Goal: Check status: Check status

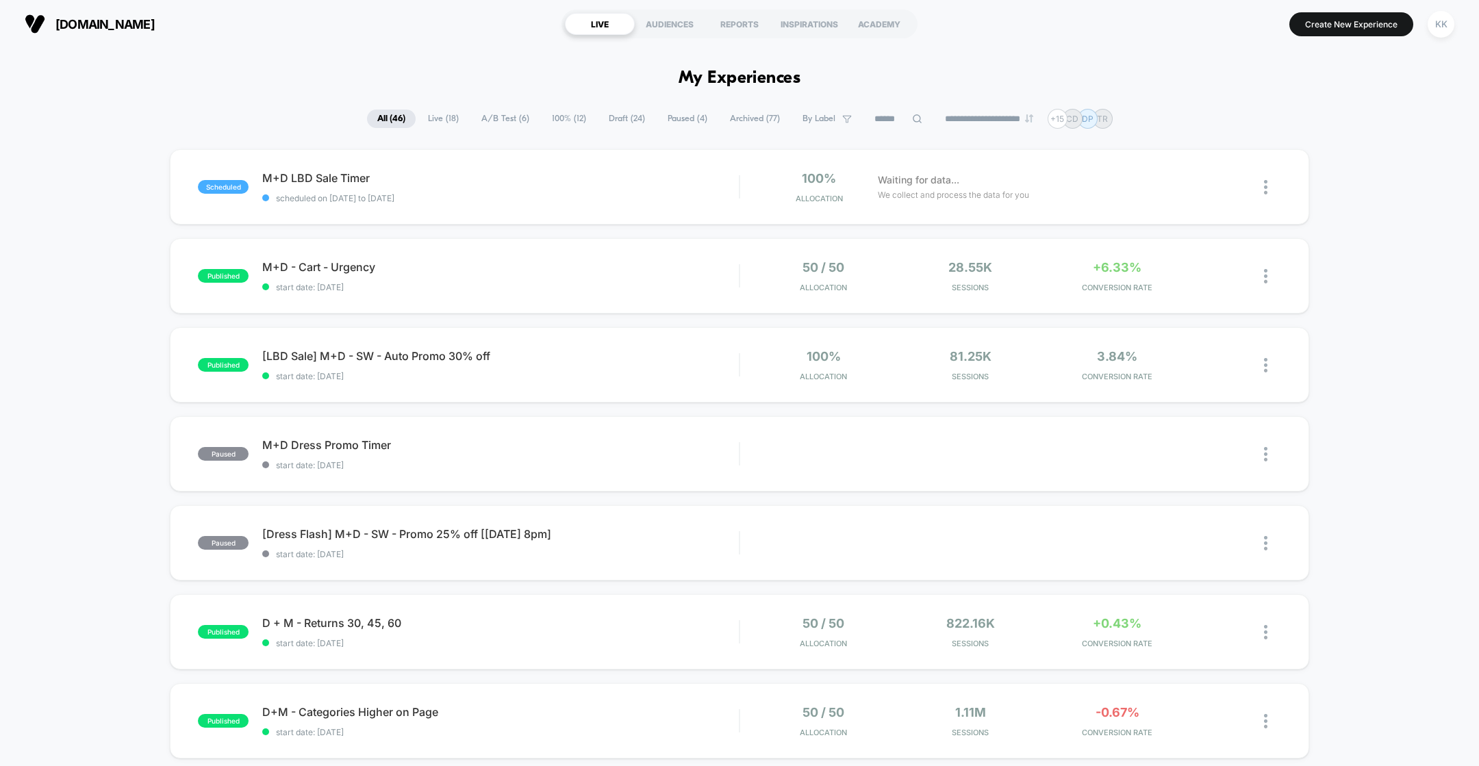
click at [592, 287] on span "start date: [DATE]" at bounding box center [500, 287] width 476 height 10
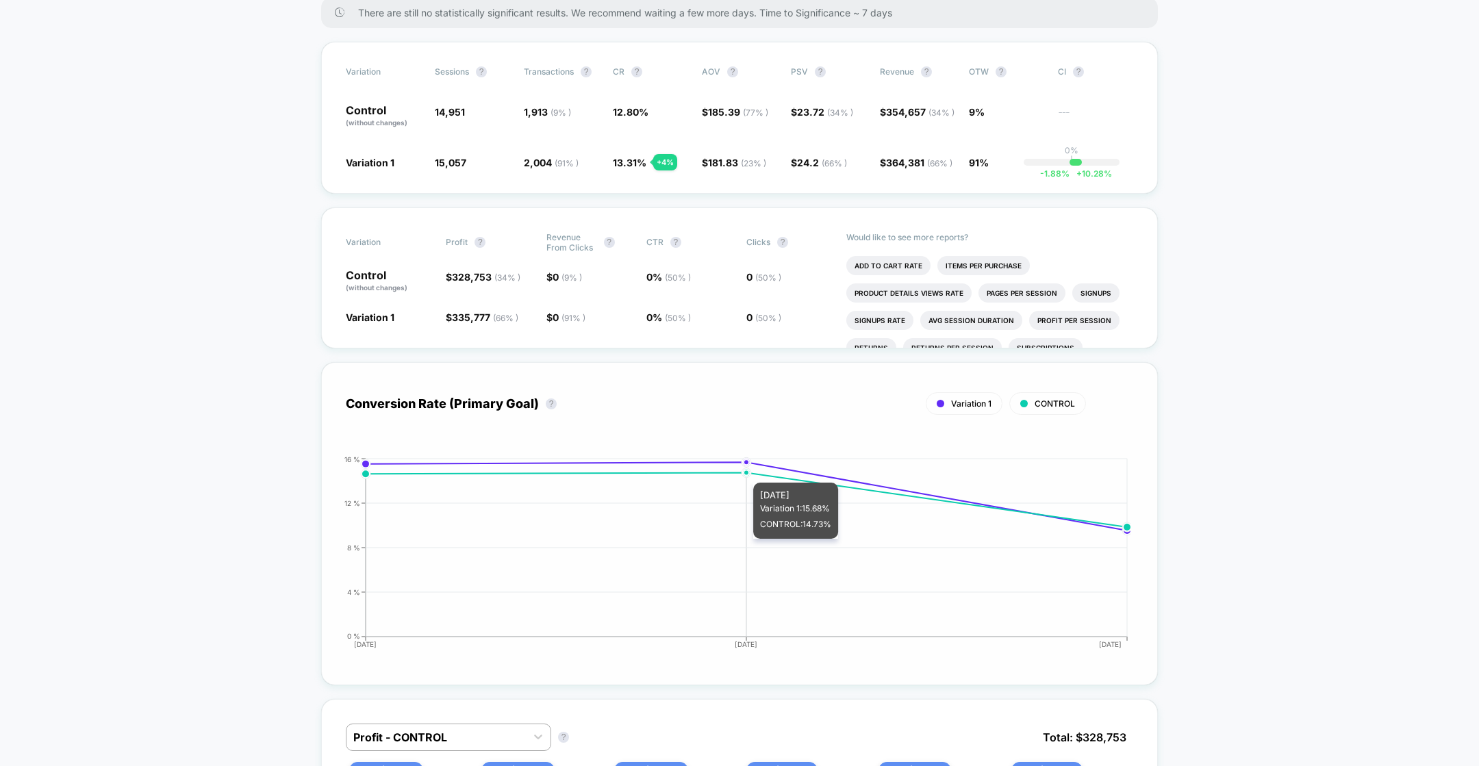
scroll to position [280, 0]
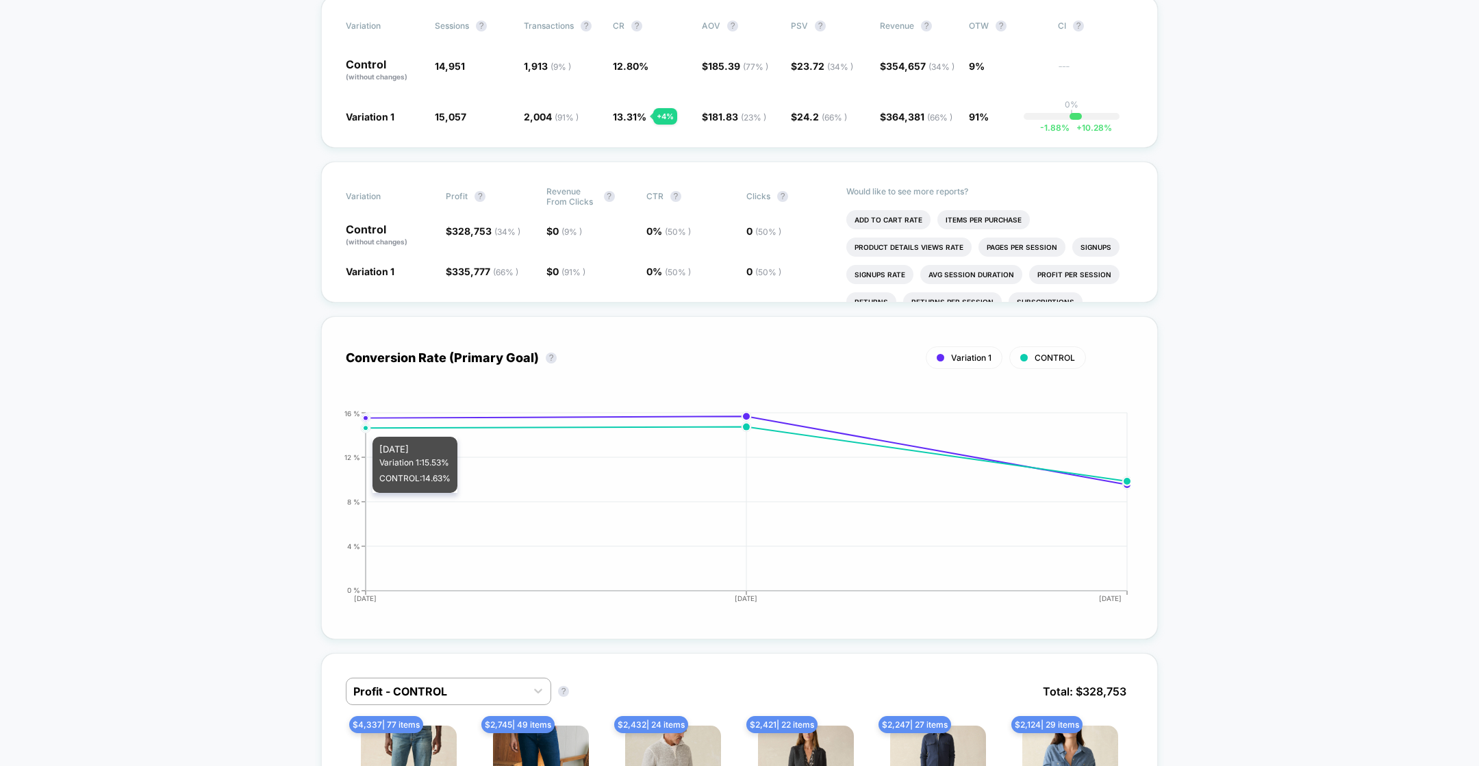
click at [366, 428] on circle at bounding box center [365, 427] width 5 height 5
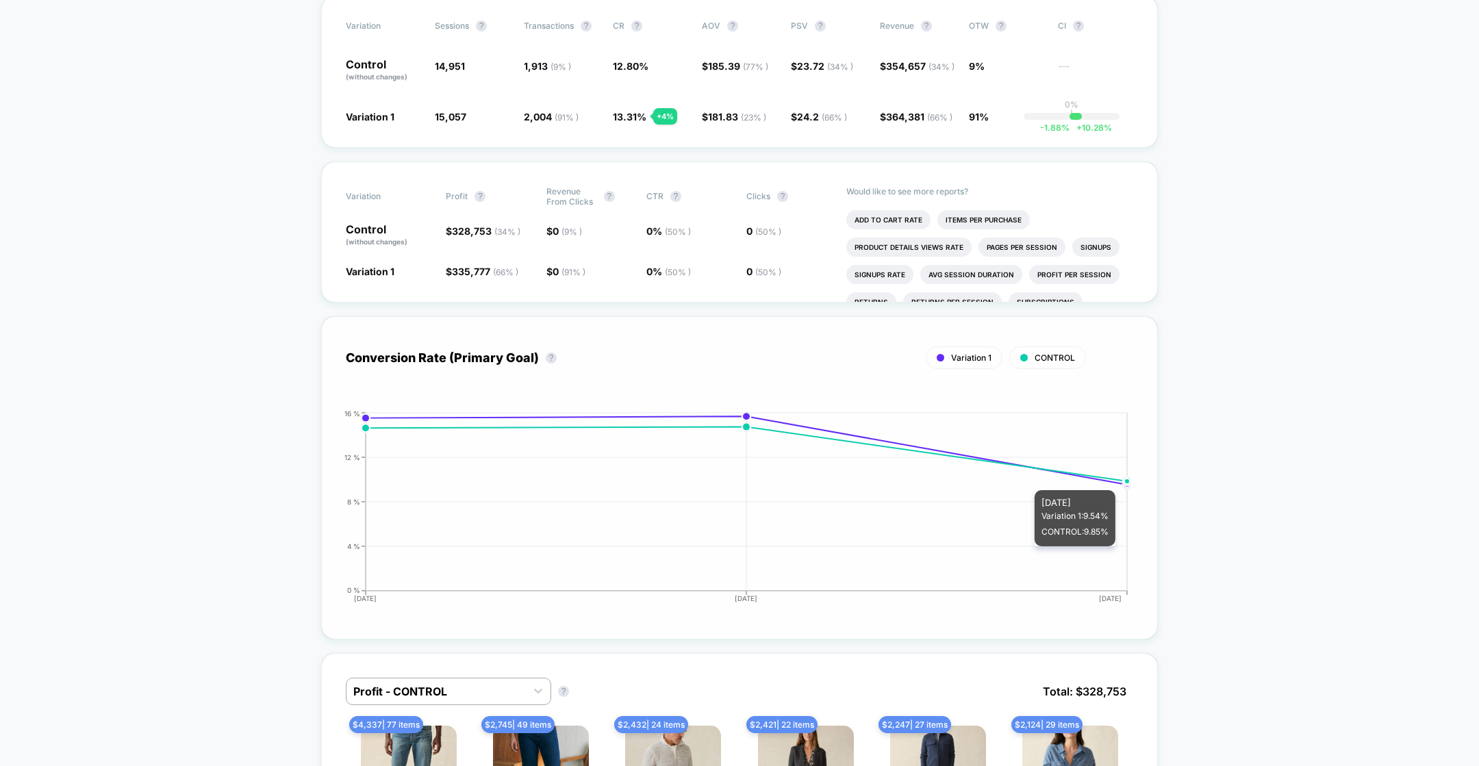
click at [1127, 481] on circle at bounding box center [1126, 481] width 5 height 5
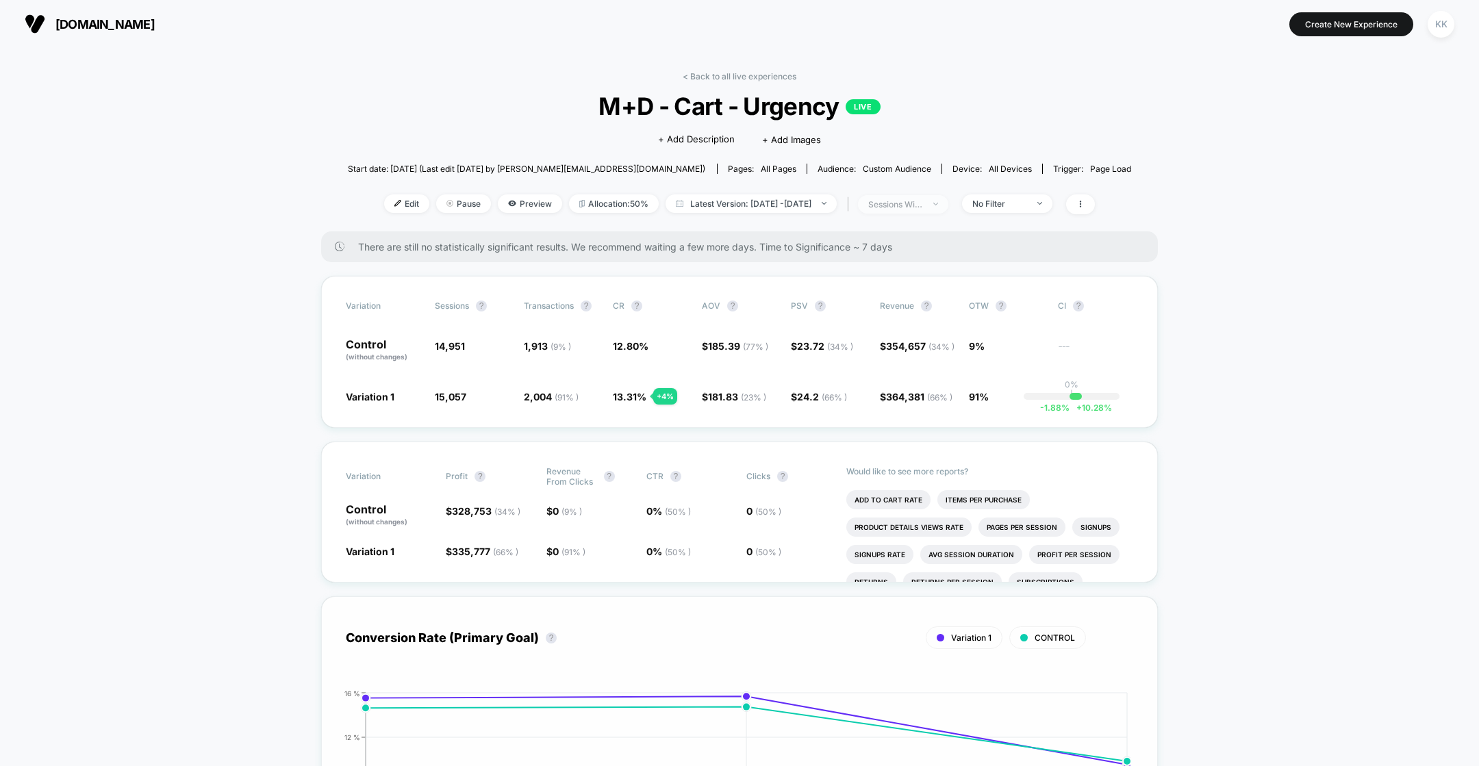
click at [948, 201] on span "sessions with impression" at bounding box center [903, 204] width 90 height 18
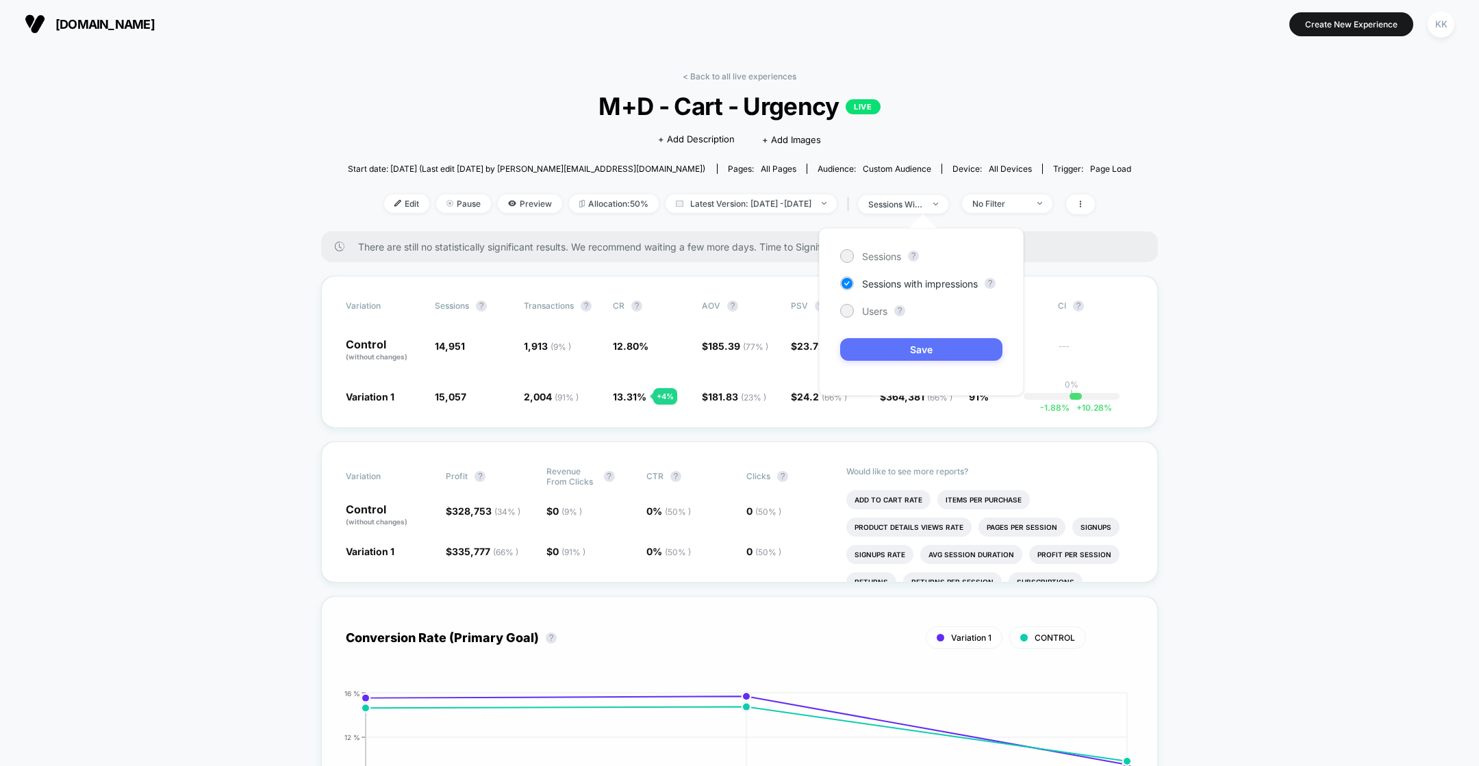
click at [941, 343] on button "Save" at bounding box center [921, 349] width 162 height 23
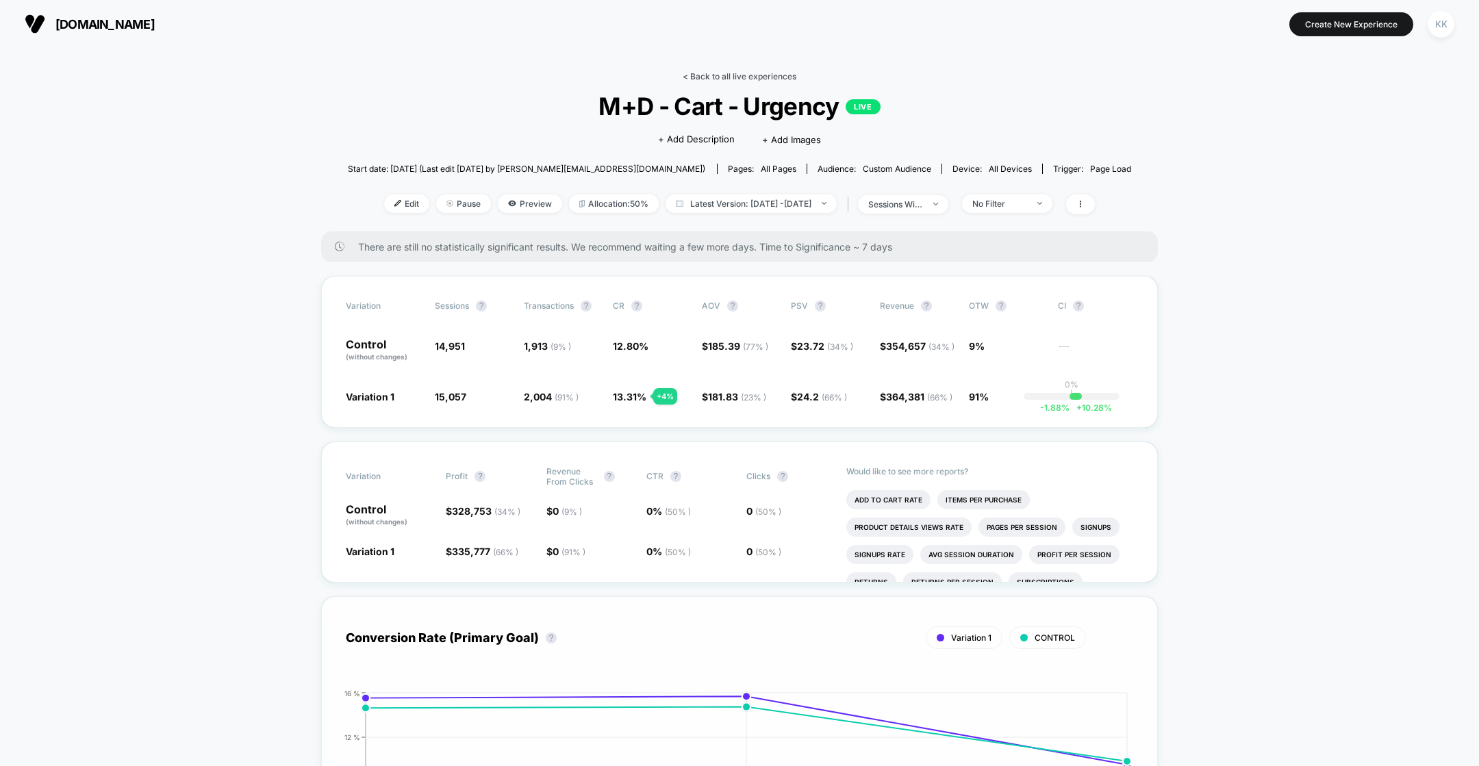
click at [704, 76] on link "< Back to all live experiences" at bounding box center [740, 76] width 114 height 10
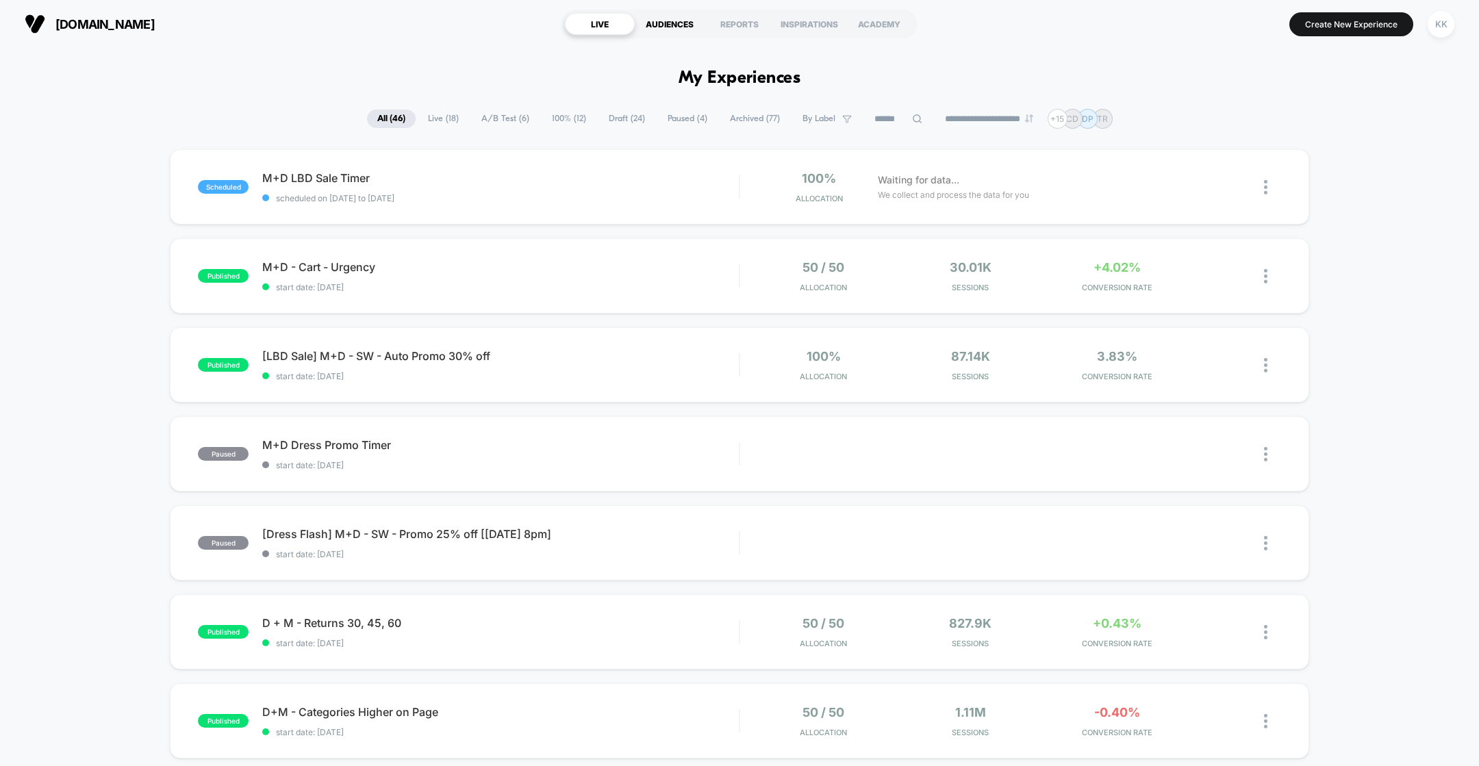
click at [673, 23] on div "AUDIENCES" at bounding box center [670, 24] width 70 height 22
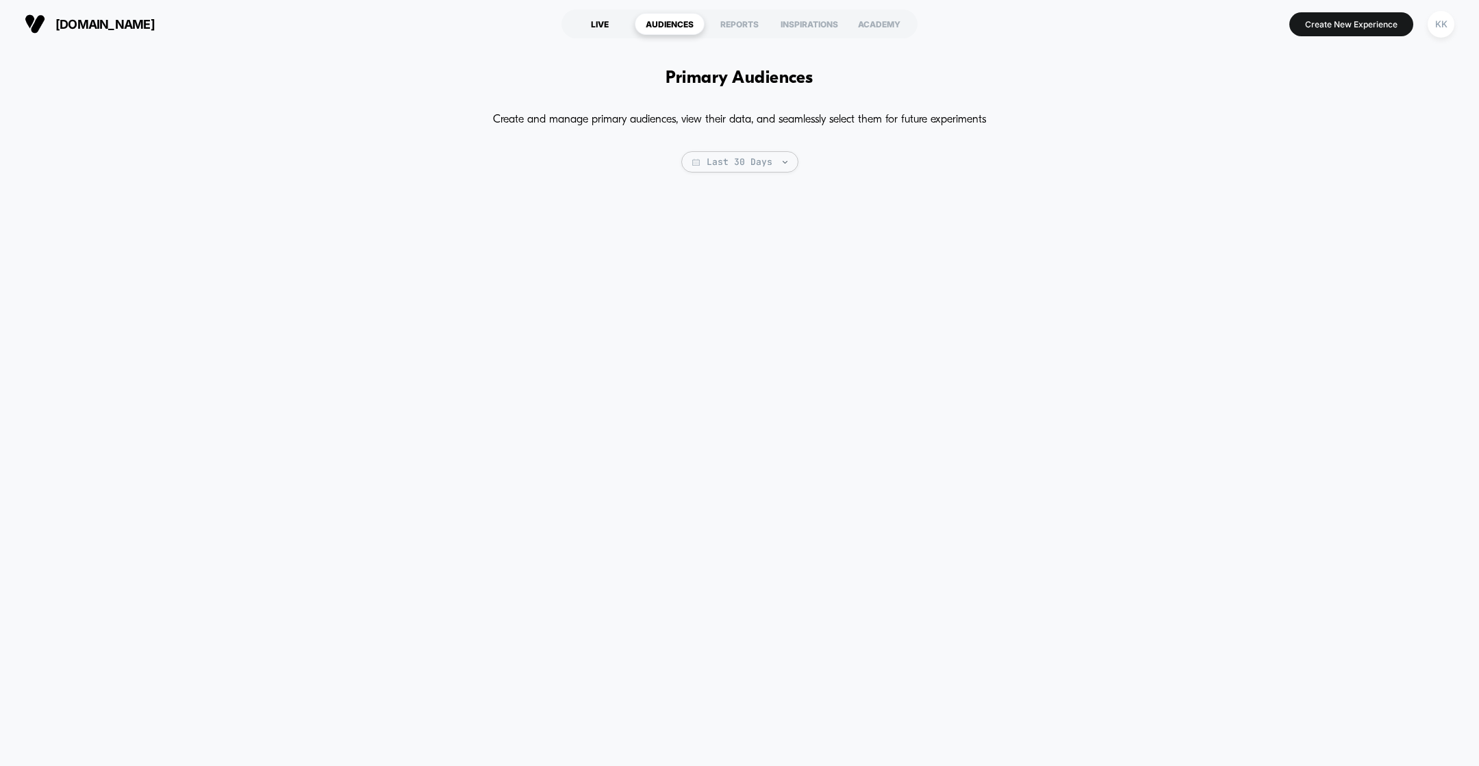
click at [618, 25] on div "LIVE" at bounding box center [600, 24] width 70 height 22
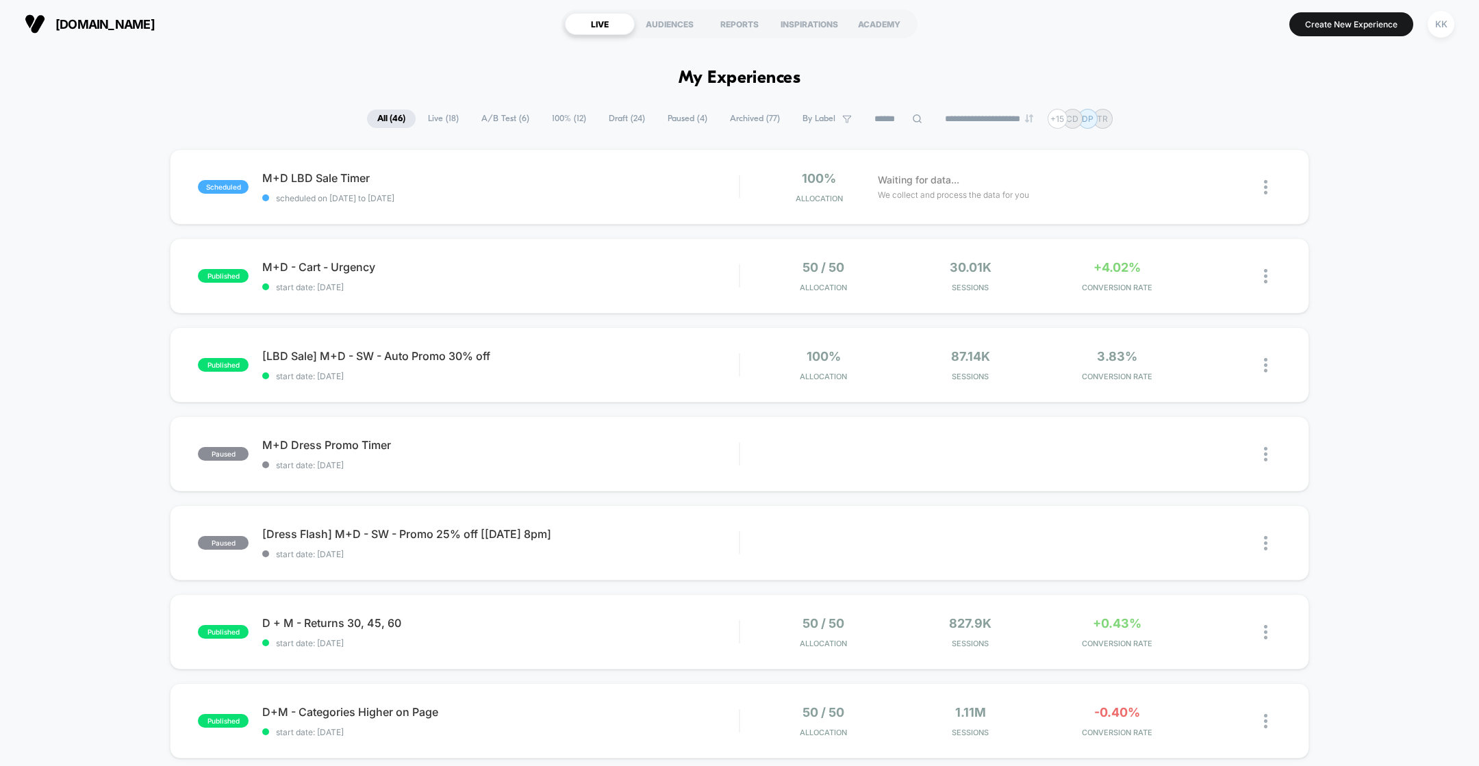
click at [516, 635] on div "D + M - Returns 30, 45, 60 Click to edit experience details Click to edit exper…" at bounding box center [500, 632] width 476 height 32
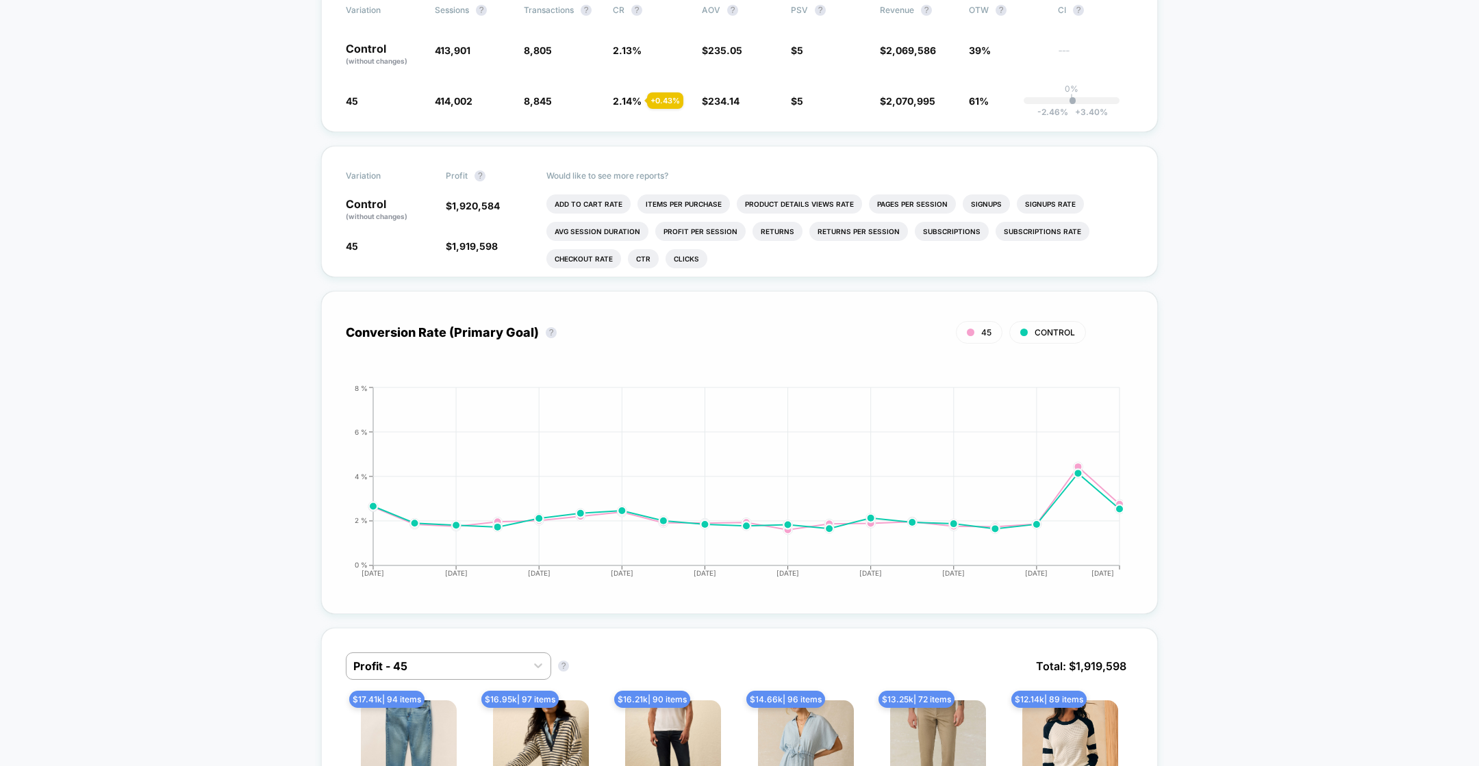
scroll to position [1, 0]
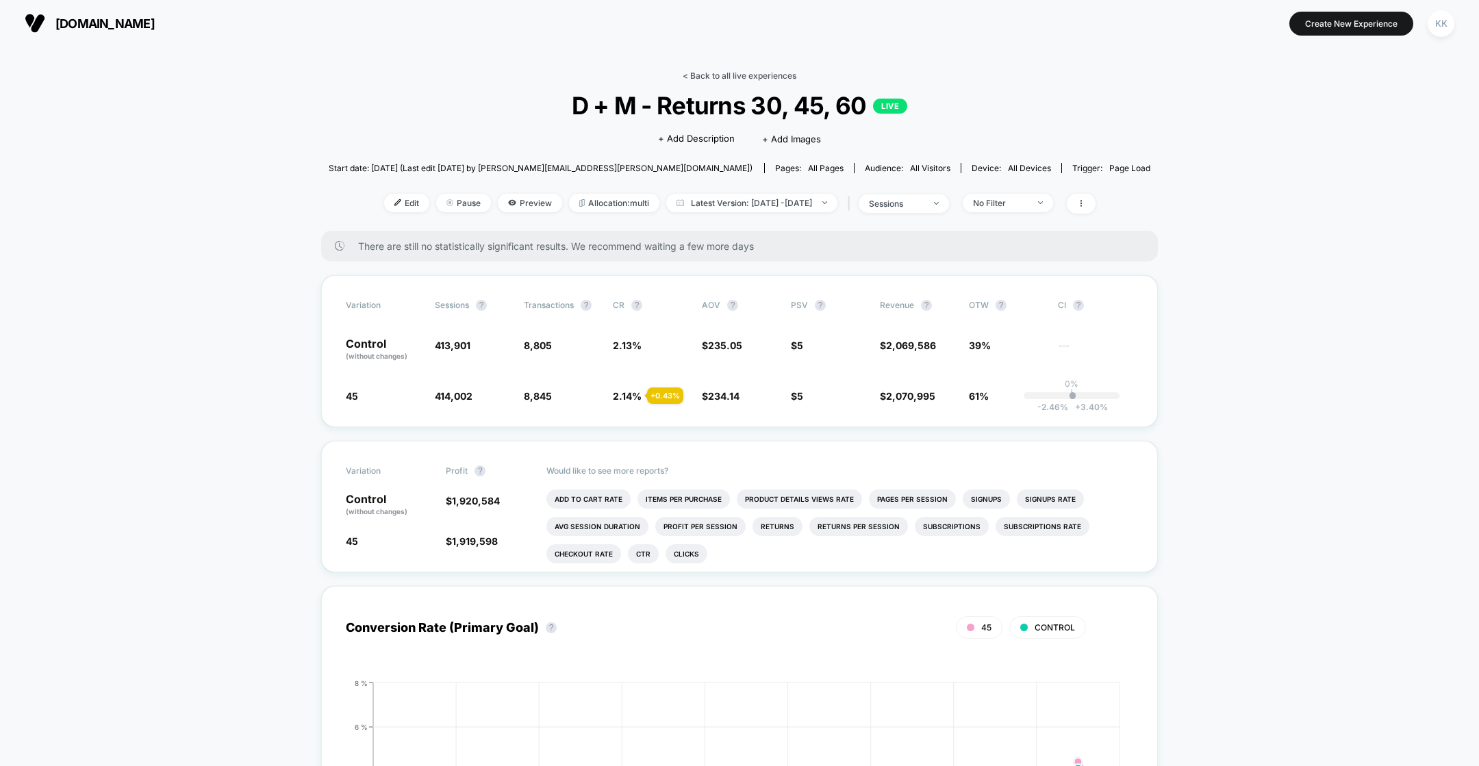
click at [726, 71] on link "< Back to all live experiences" at bounding box center [740, 76] width 114 height 10
